Goal: Information Seeking & Learning: Learn about a topic

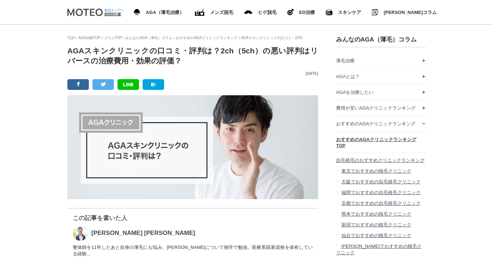
click at [91, 10] on img at bounding box center [94, 13] width 54 height 8
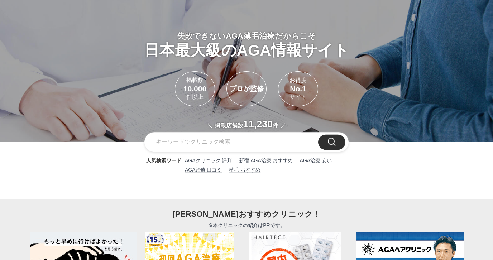
scroll to position [38, 0]
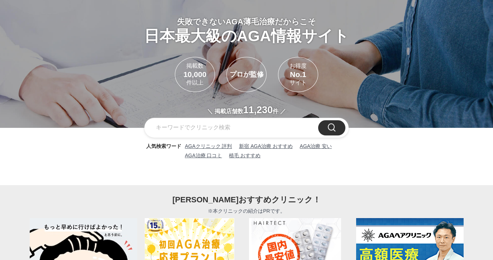
click at [179, 132] on input "text" at bounding box center [246, 127] width 204 height 19
type input "アイランドタワー"
click at [318, 120] on input "検索" at bounding box center [331, 128] width 27 height 16
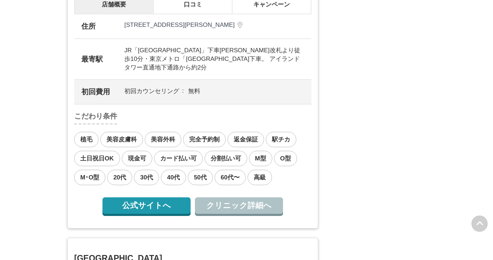
scroll to position [1213, 0]
